Goal: Find contact information: Find contact information

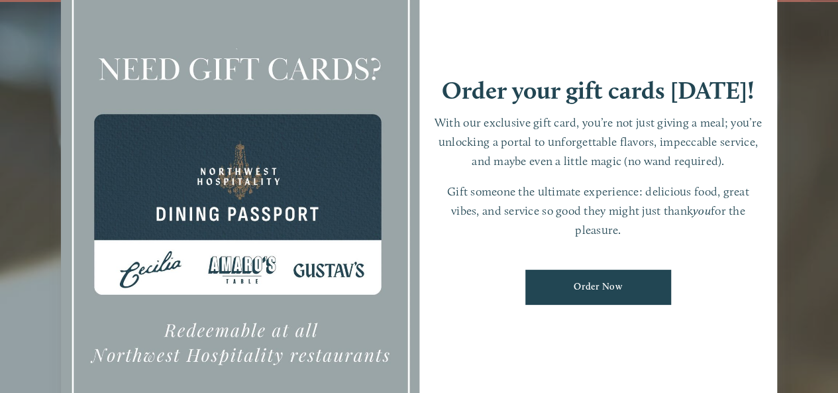
scroll to position [28, 0]
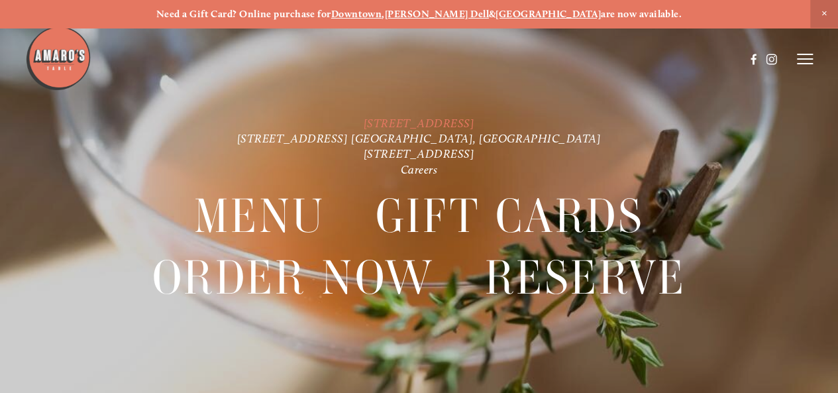
click at [379, 124] on link "[STREET_ADDRESS]" at bounding box center [419, 123] width 111 height 14
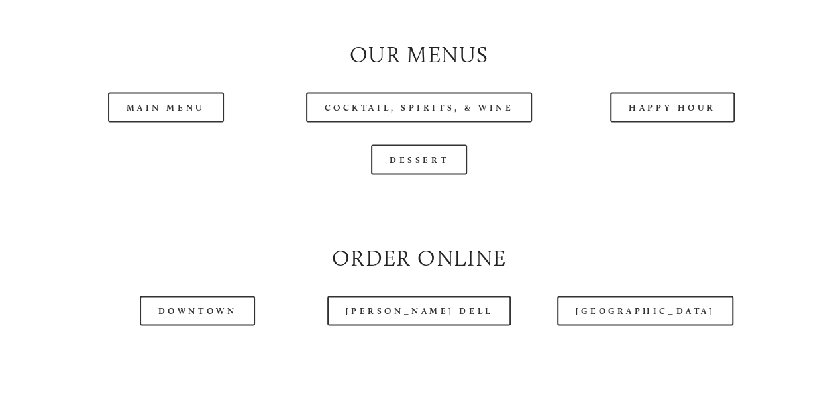
scroll to position [1219, 0]
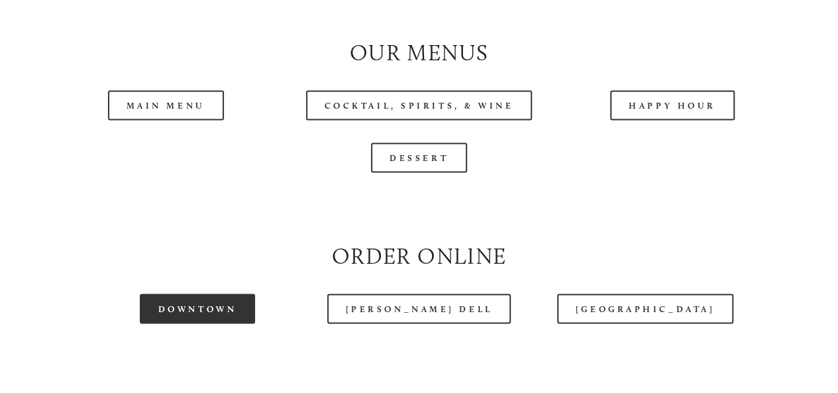
click at [215, 323] on link "Downtown" at bounding box center [197, 308] width 115 height 30
